Goal: Task Accomplishment & Management: Understand process/instructions

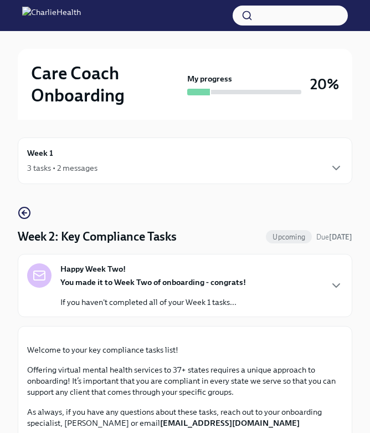
click at [33, 17] on img at bounding box center [51, 16] width 59 height 18
click at [27, 17] on img at bounding box center [51, 16] width 59 height 18
click at [81, 16] on img at bounding box center [51, 16] width 59 height 18
click at [81, 108] on div "Care Coach Onboarding My progress 20%" at bounding box center [185, 84] width 335 height 71
click at [55, 144] on div "Week 1 3 tasks • 2 messages" at bounding box center [185, 160] width 335 height 47
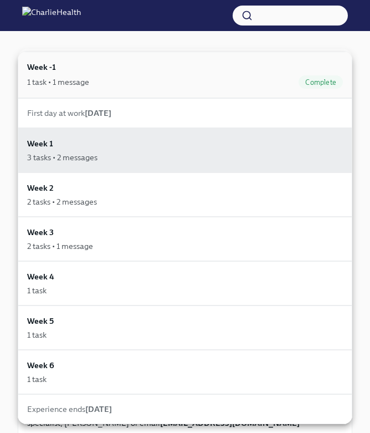
click at [57, 81] on div "1 task • 1 message" at bounding box center [58, 81] width 62 height 11
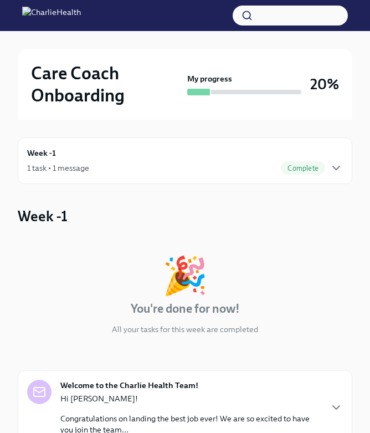
click at [120, 167] on div "1 task • 1 message Complete" at bounding box center [185, 167] width 316 height 13
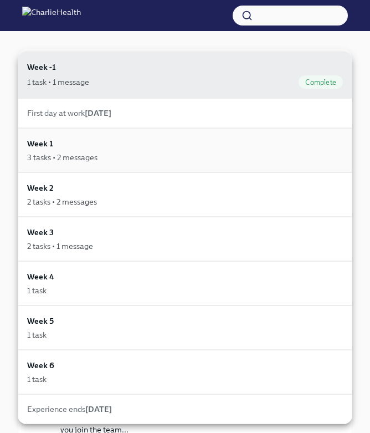
click at [91, 154] on div "3 tasks • 2 messages" at bounding box center [62, 157] width 70 height 11
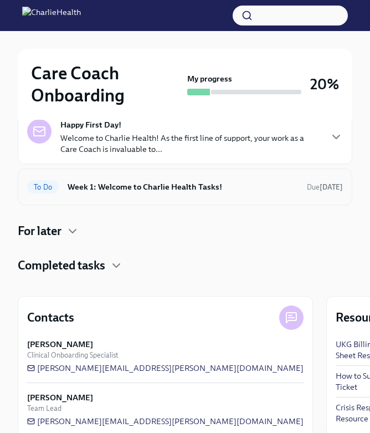
scroll to position [135, 0]
